Goal: Task Accomplishment & Management: Use online tool/utility

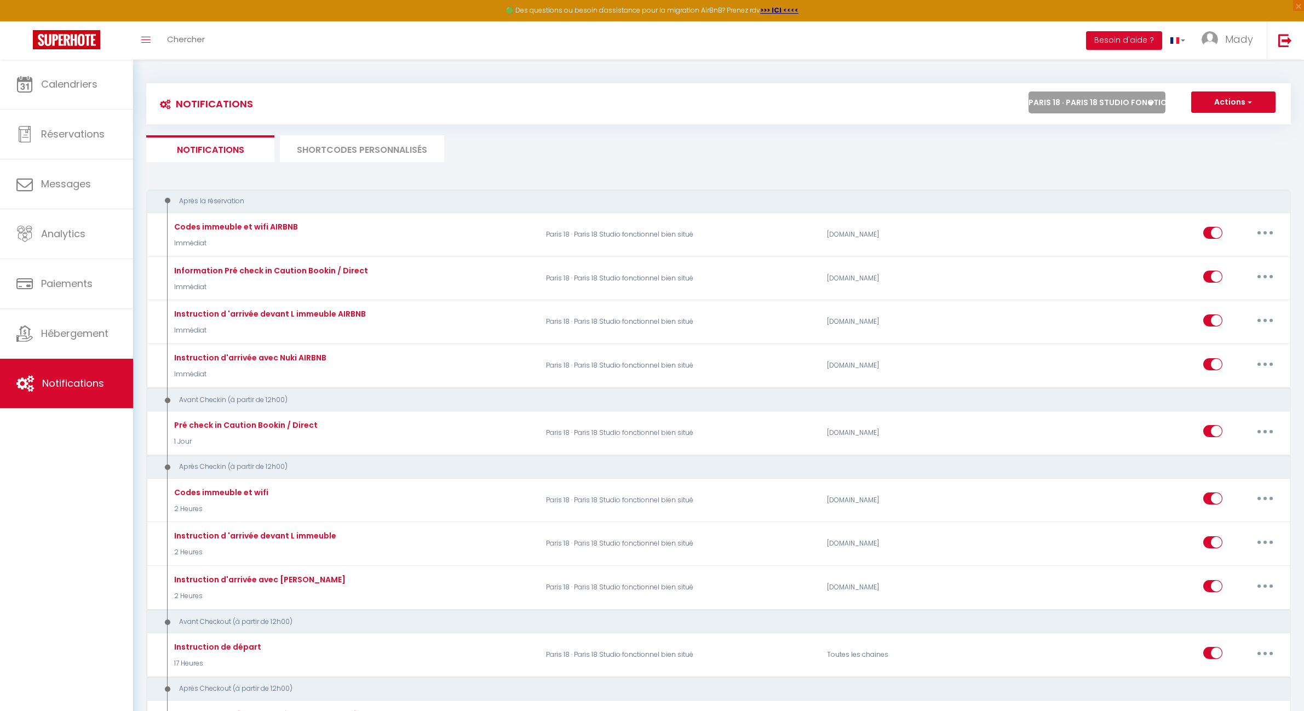
select select "53743"
click at [871, 148] on ul "Notifications SHORTCODES PERSONNALISÉS" at bounding box center [718, 148] width 1145 height 27
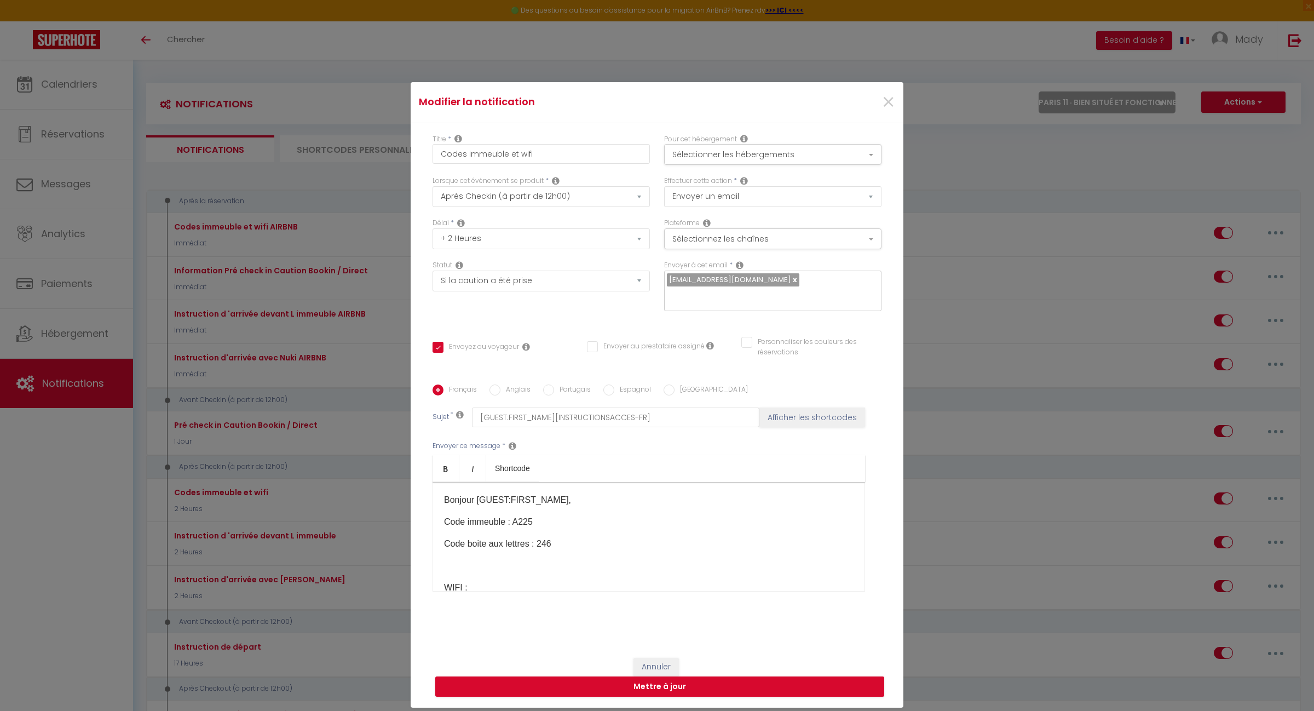
select select "41768"
select select "3"
select select "2 Heures"
select select "if_deposit_is_paid"
click at [885, 113] on span "×" at bounding box center [889, 102] width 14 height 33
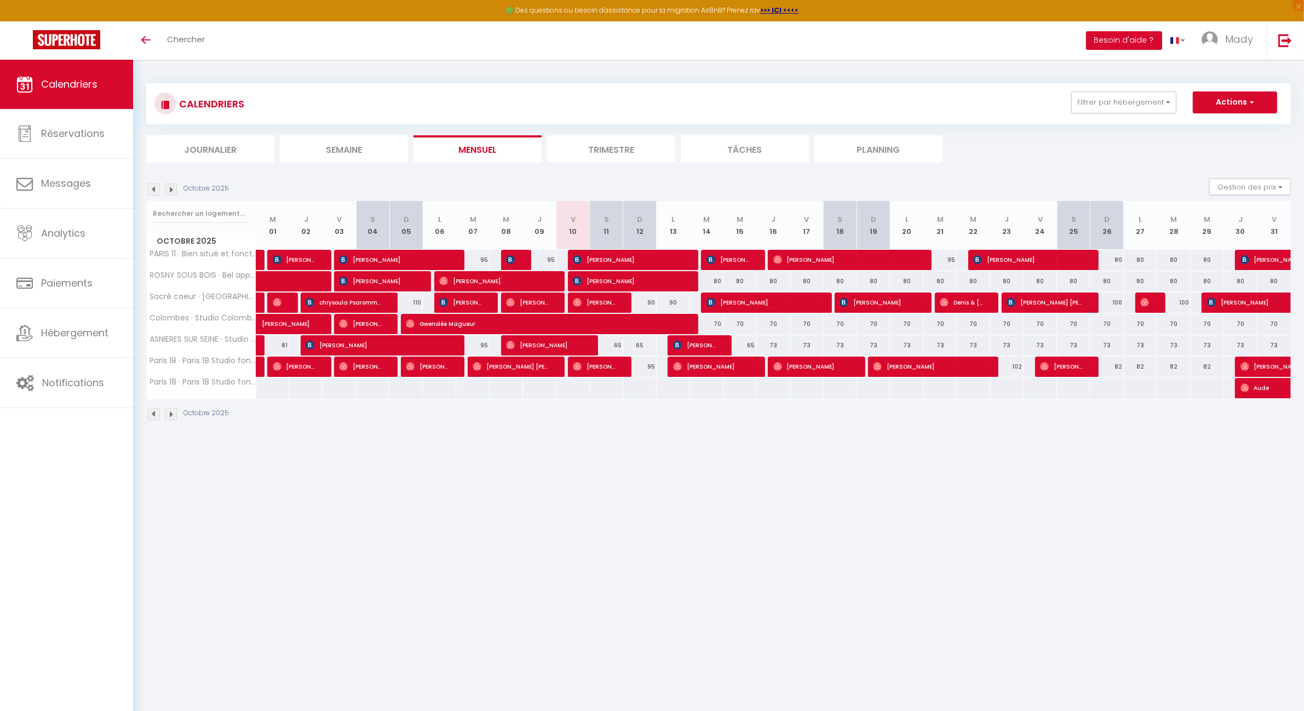
click at [611, 149] on li "Trimestre" at bounding box center [611, 148] width 128 height 27
